Goal: Information Seeking & Learning: Learn about a topic

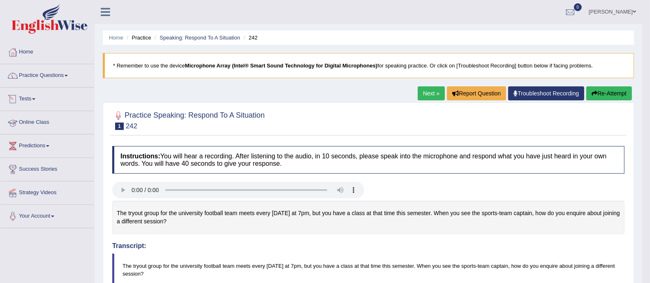
click at [56, 83] on link "Practice Questions" at bounding box center [47, 74] width 94 height 21
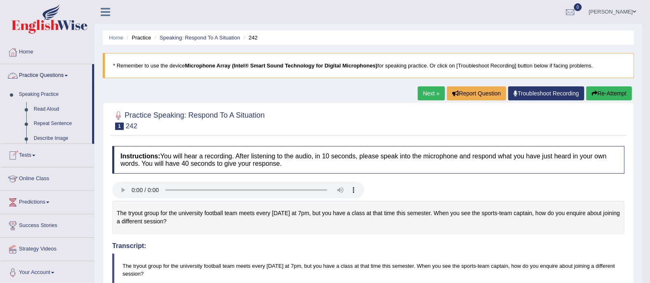
click at [68, 80] on link "Practice Questions" at bounding box center [46, 74] width 92 height 21
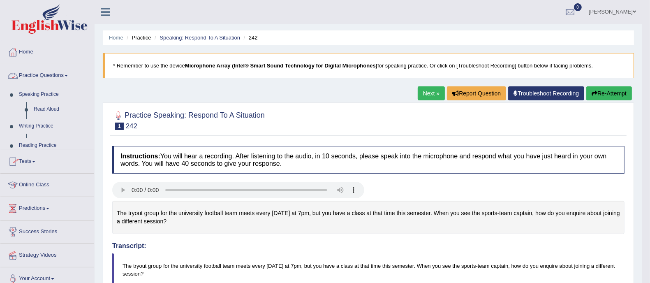
click at [68, 80] on link "Practice Questions" at bounding box center [47, 74] width 94 height 21
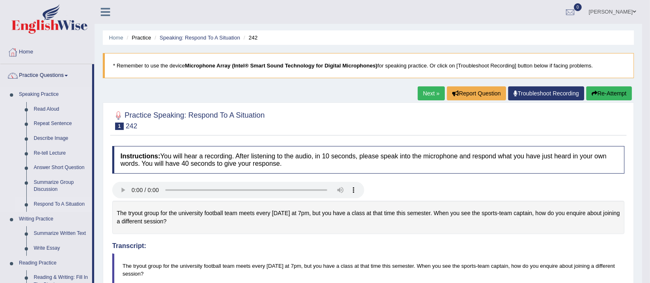
click at [48, 201] on link "Respond To A Situation" at bounding box center [61, 204] width 62 height 15
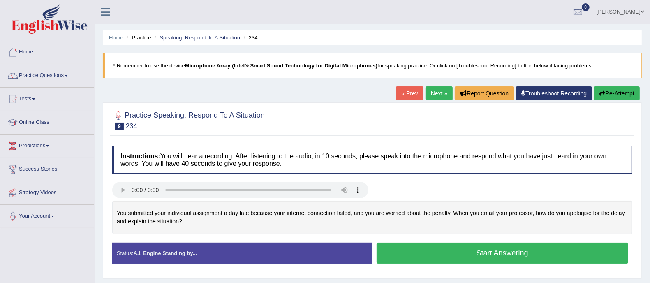
drag, startPoint x: 116, startPoint y: 213, endPoint x: 158, endPoint y: 222, distance: 43.3
click at [158, 222] on div "You submitted your individual assignment a day late because your internet conne…" at bounding box center [372, 217] width 520 height 33
click at [169, 221] on div "You submitted your individual assignment a day late because your internet conne…" at bounding box center [372, 217] width 520 height 33
click at [168, 221] on div "You submitted your individual assignment a day late because your internet conne…" at bounding box center [372, 217] width 520 height 33
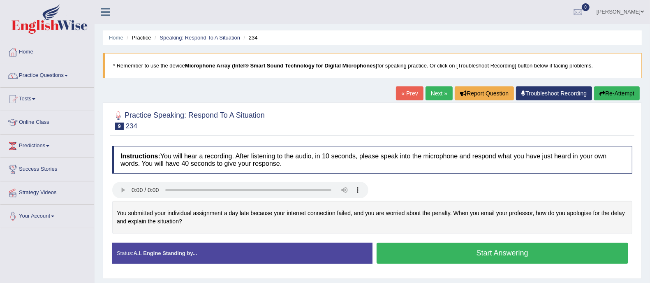
click at [168, 221] on div "You submitted your individual assignment a day late because your internet conne…" at bounding box center [372, 217] width 520 height 33
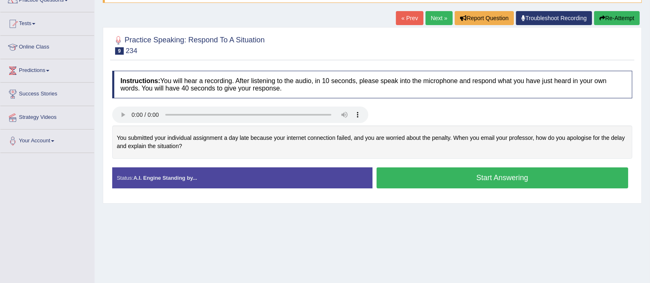
scroll to position [46, 0]
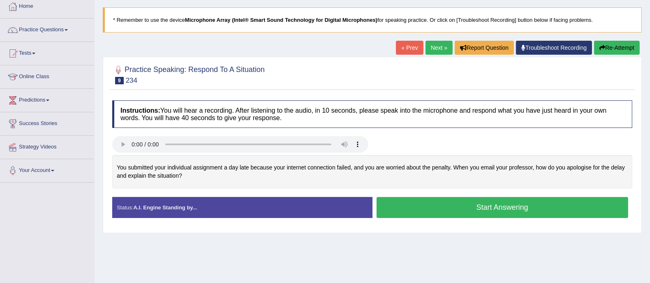
click at [463, 208] on button "Start Answering" at bounding box center [503, 207] width 252 height 21
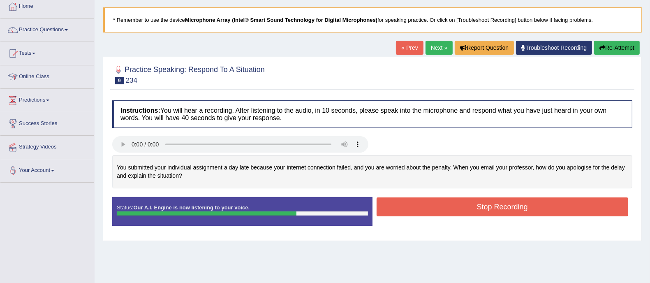
click at [498, 205] on button "Stop Recording" at bounding box center [503, 206] width 252 height 19
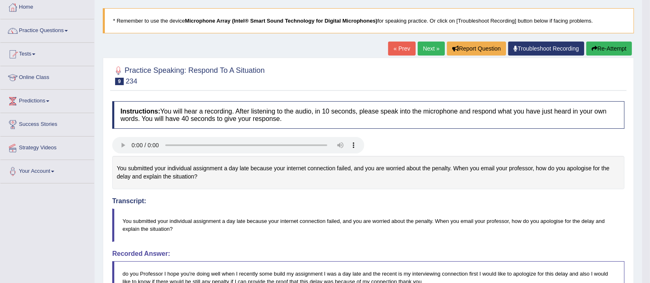
scroll to position [0, 0]
